Goal: Understand site structure: Grasp the organization and layout of the website

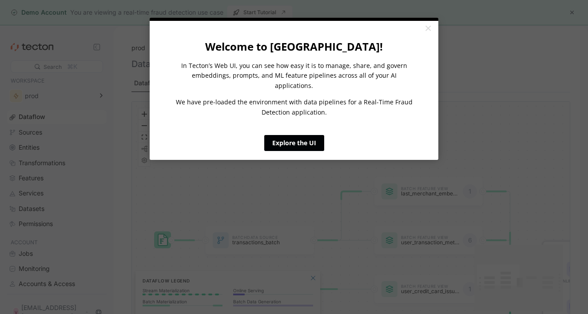
click at [322, 135] on link "Explore the UI" at bounding box center [294, 143] width 60 height 16
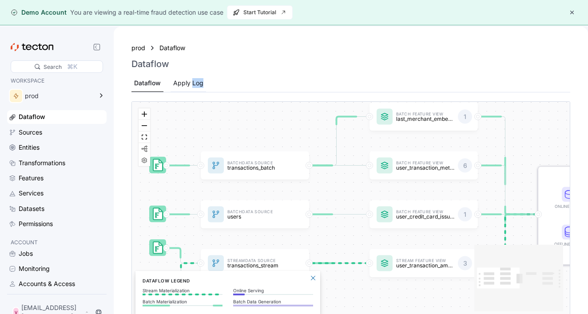
click at [180, 82] on div "Apply Log" at bounding box center [188, 83] width 30 height 10
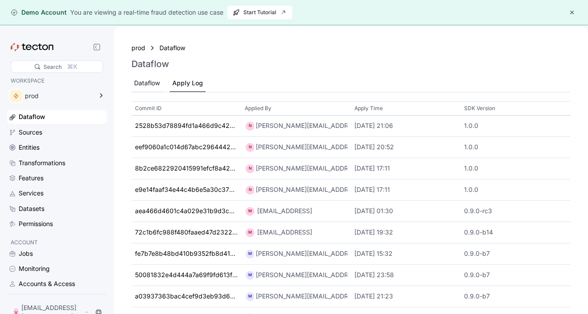
click at [145, 80] on div "Dataflow" at bounding box center [147, 83] width 26 height 10
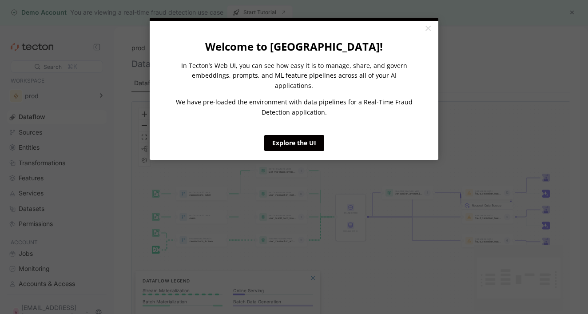
click appcues "× Welcome to [GEOGRAPHIC_DATA]! In Tecton’s Web UI, you can see how easy it is …"
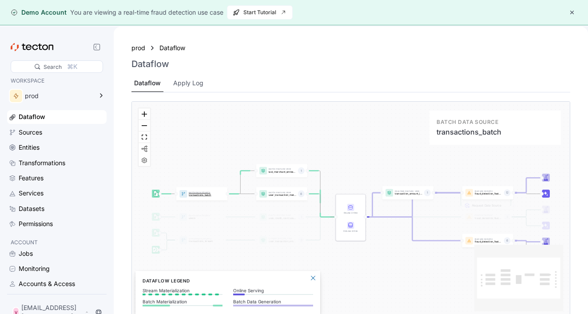
click at [206, 192] on p "Batch Data Source" at bounding box center [203, 193] width 28 height 2
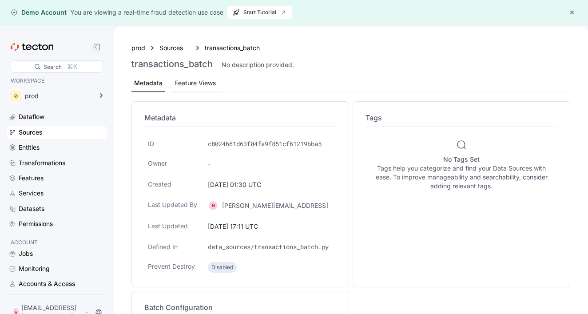
click at [199, 85] on div "Feature Views" at bounding box center [195, 83] width 41 height 10
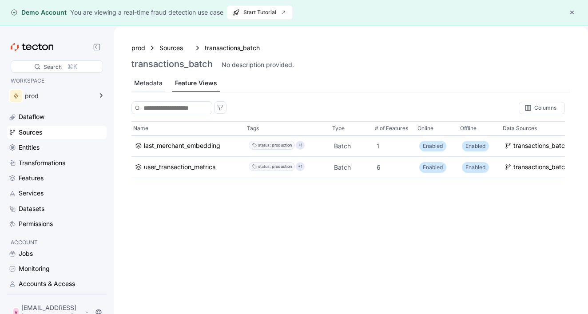
click at [158, 77] on div "Metadata" at bounding box center [149, 83] width 34 height 17
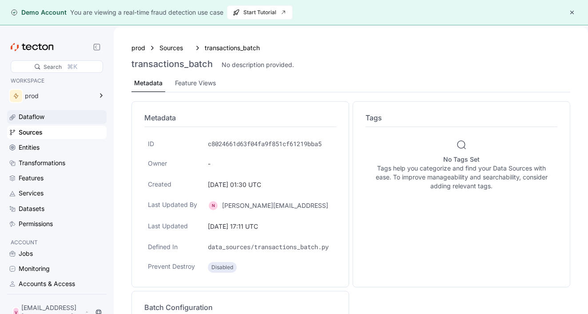
click at [72, 120] on div "Dataflow" at bounding box center [62, 117] width 86 height 10
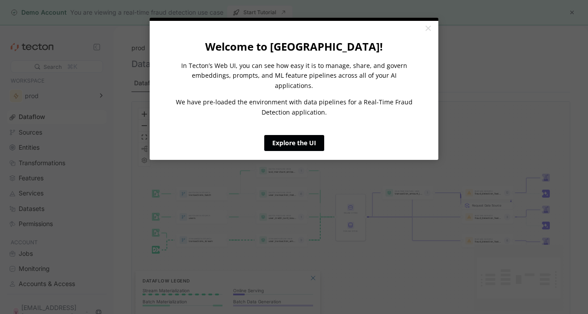
click at [284, 135] on link "Explore the UI" at bounding box center [294, 143] width 60 height 16
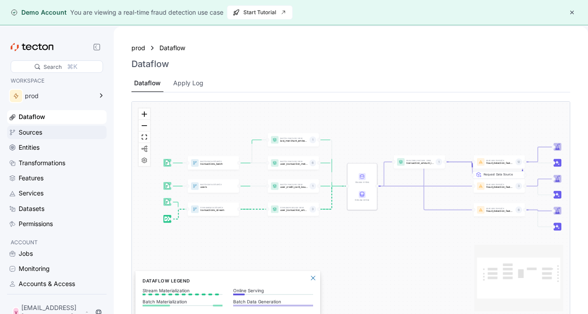
click at [81, 132] on div "Sources" at bounding box center [62, 133] width 86 height 10
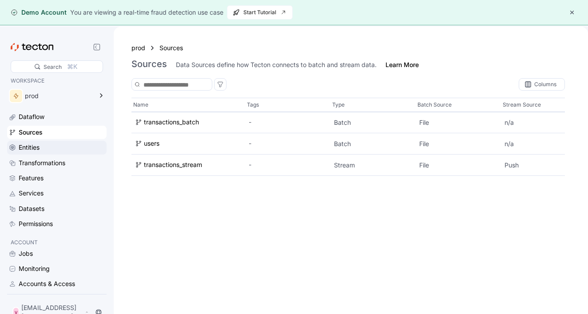
click at [76, 148] on div "Entities" at bounding box center [62, 148] width 86 height 10
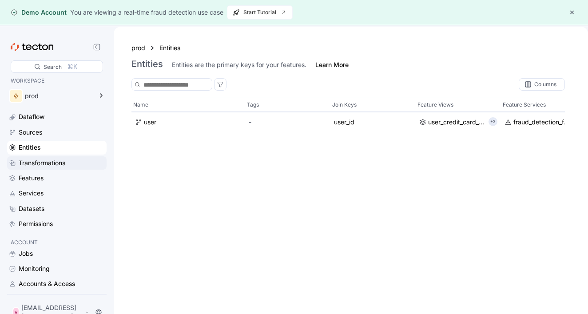
click at [74, 167] on div "Transformations" at bounding box center [57, 162] width 100 height 13
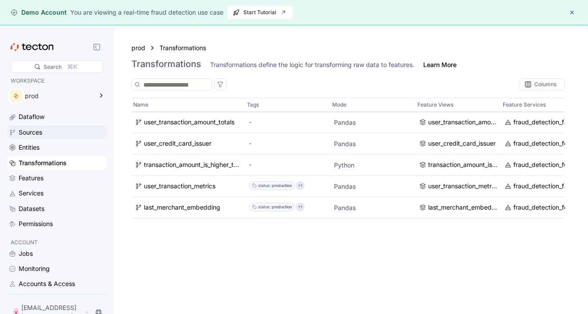
click at [66, 136] on div "Sources" at bounding box center [62, 133] width 86 height 10
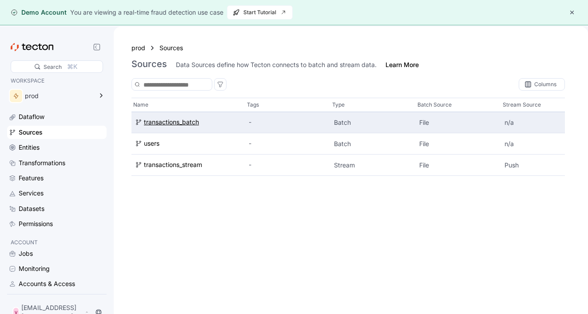
click at [163, 125] on div "transactions_batch" at bounding box center [171, 123] width 55 height 10
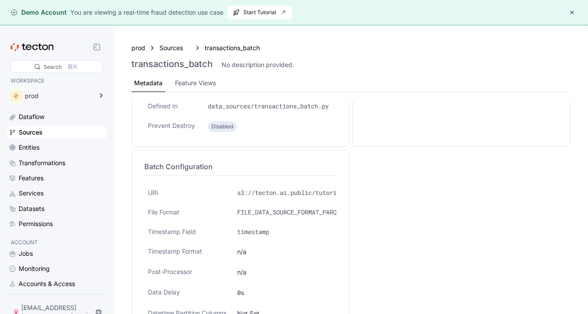
scroll to position [141, 0]
click at [85, 145] on div "Entities" at bounding box center [62, 148] width 86 height 10
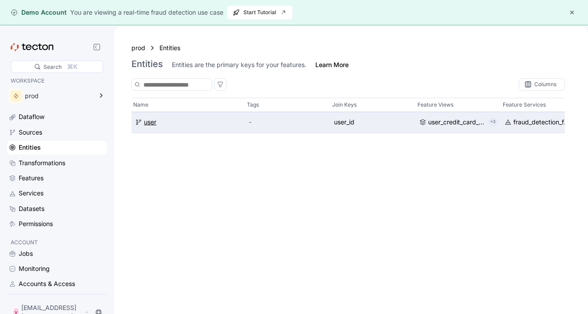
click at [151, 120] on div "user" at bounding box center [150, 123] width 12 height 10
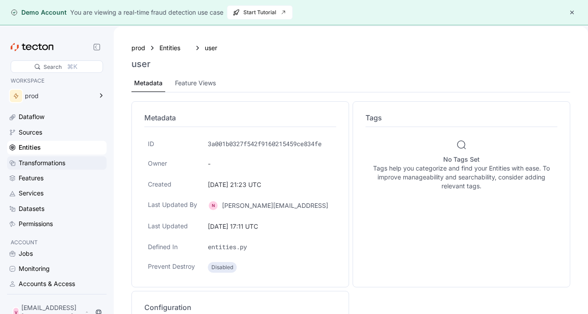
click at [65, 160] on div "Transformations" at bounding box center [42, 163] width 47 height 10
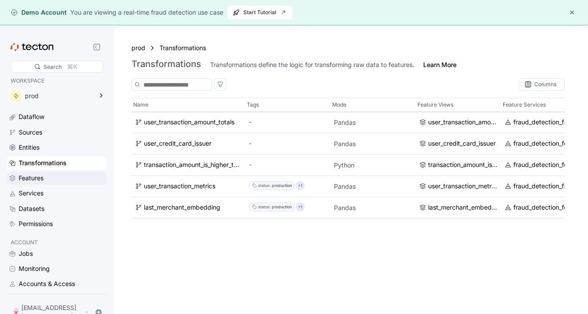
click at [77, 176] on div "Features" at bounding box center [62, 178] width 86 height 10
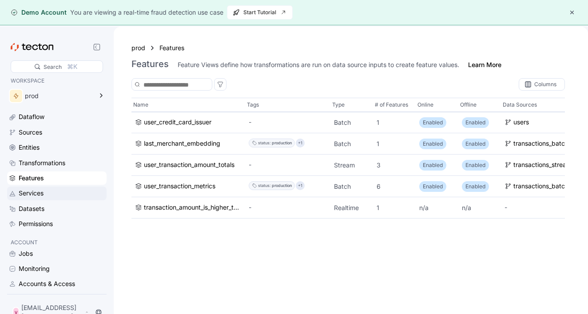
click at [59, 195] on div "Services" at bounding box center [62, 193] width 86 height 10
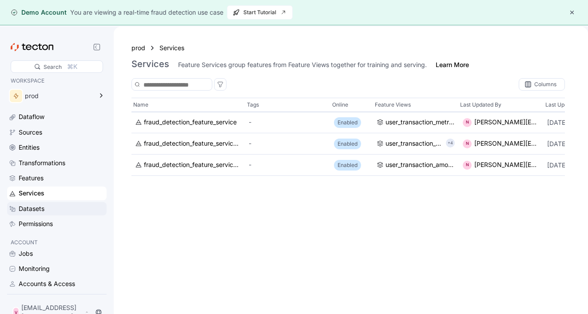
click at [66, 206] on div "Datasets" at bounding box center [62, 209] width 86 height 10
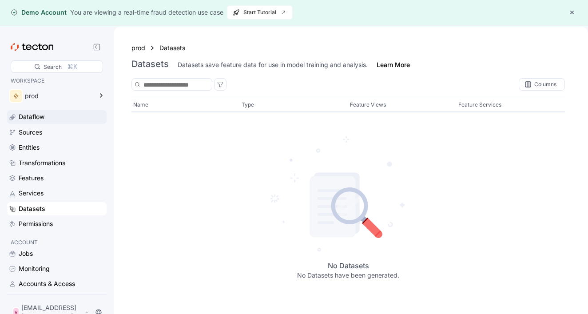
click at [51, 114] on div "Dataflow" at bounding box center [62, 117] width 86 height 10
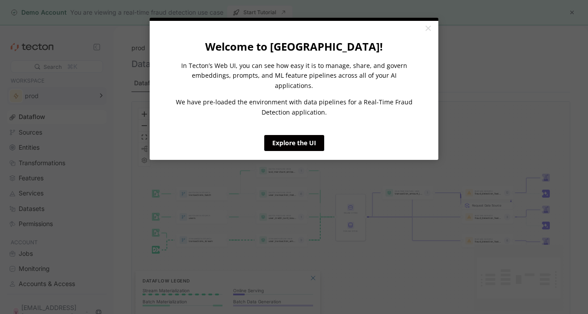
click appcues "× Welcome to [GEOGRAPHIC_DATA]! In Tecton’s Web UI, you can see how easy it is …"
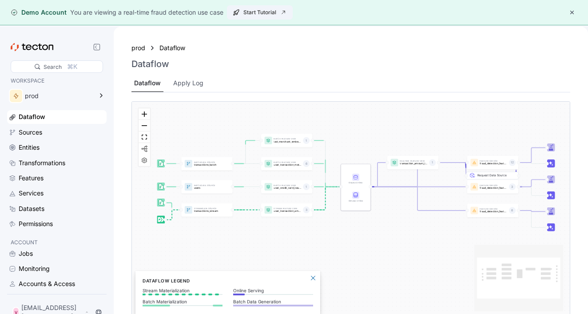
click at [271, 9] on span "Start Tutorial" at bounding box center [260, 12] width 54 height 13
